Goal: Navigation & Orientation: Understand site structure

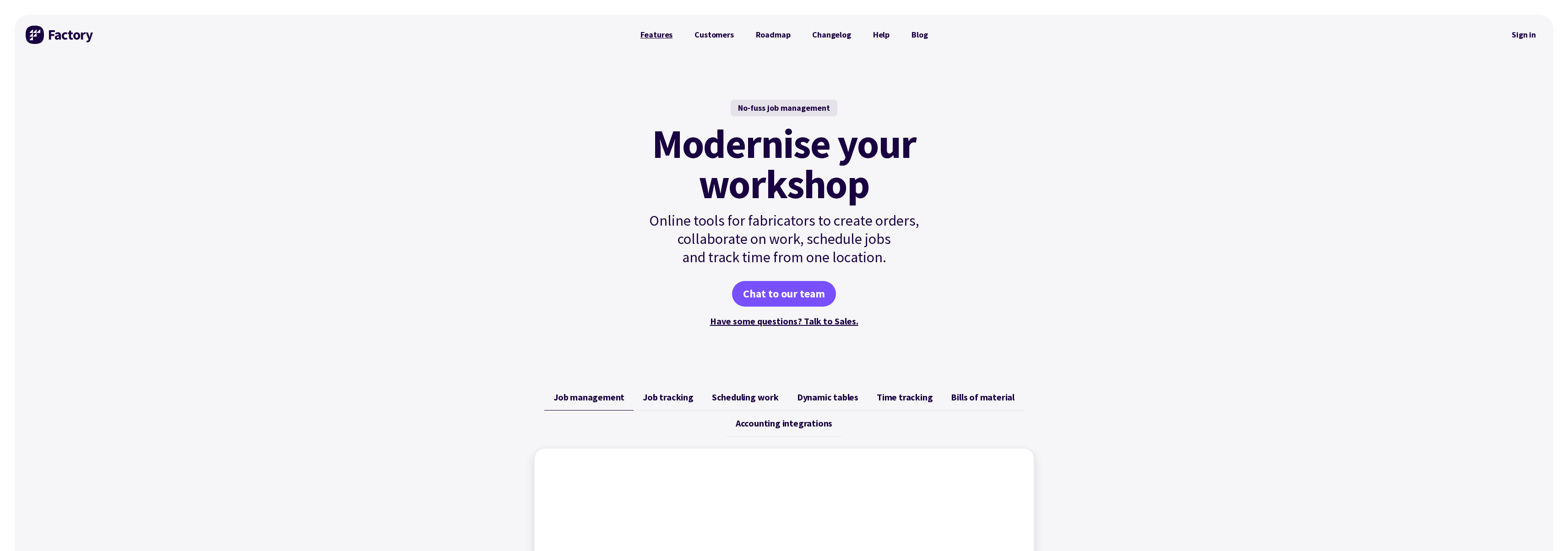
click at [662, 34] on link "Features" at bounding box center [657, 34] width 55 height 18
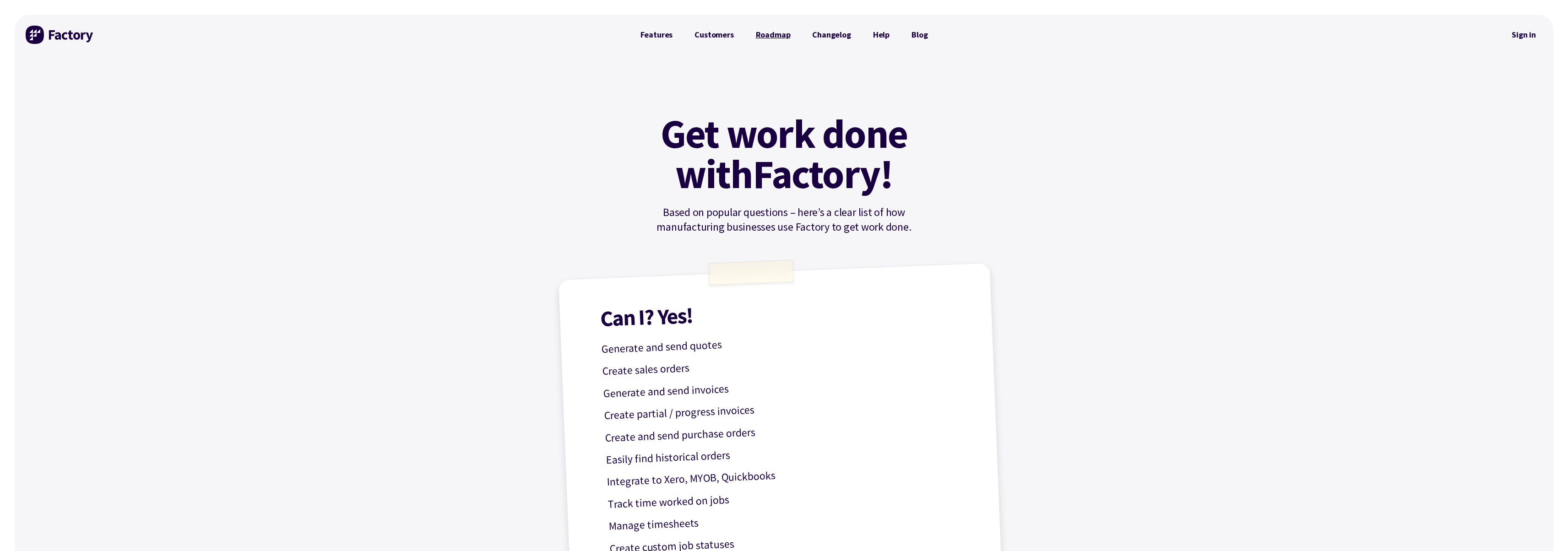
click at [767, 36] on link "Roadmap" at bounding box center [773, 34] width 57 height 18
click at [652, 37] on link "Features" at bounding box center [657, 34] width 55 height 18
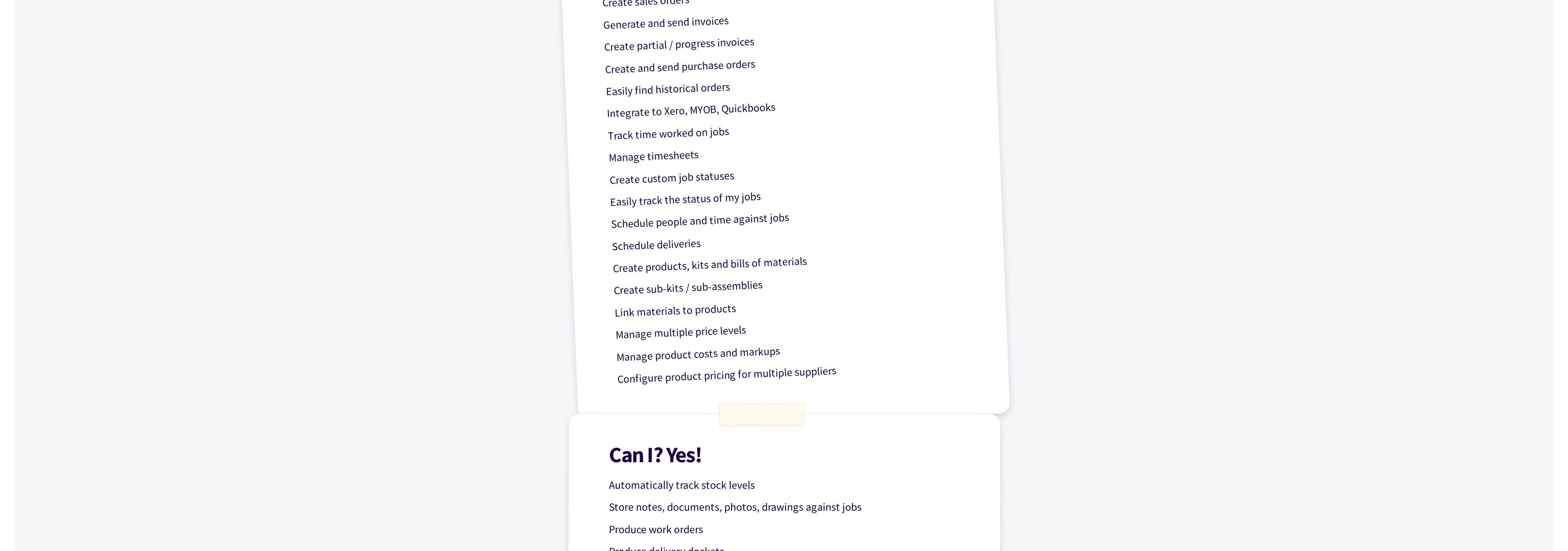
scroll to position [545, 0]
